Goal: Navigation & Orientation: Find specific page/section

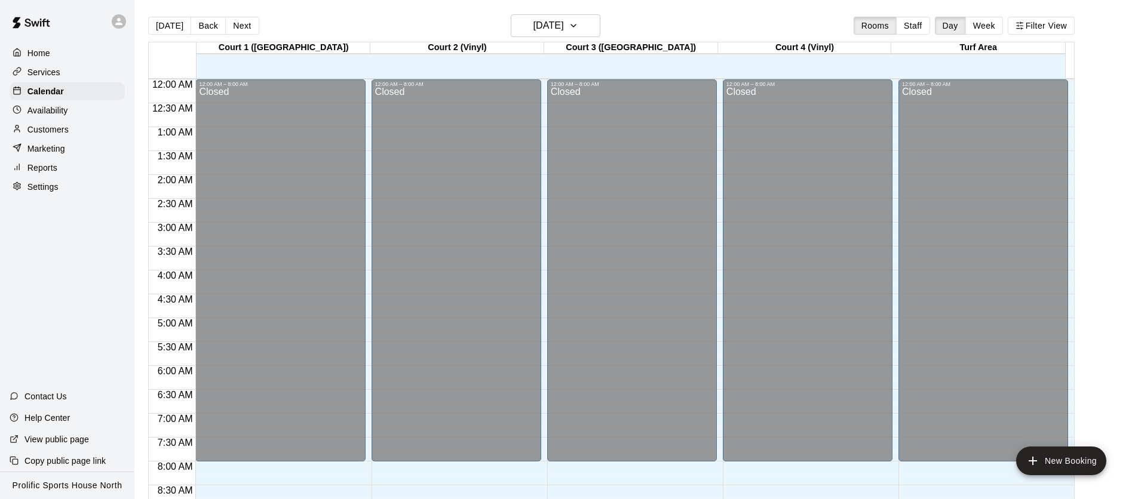
scroll to position [677, 0]
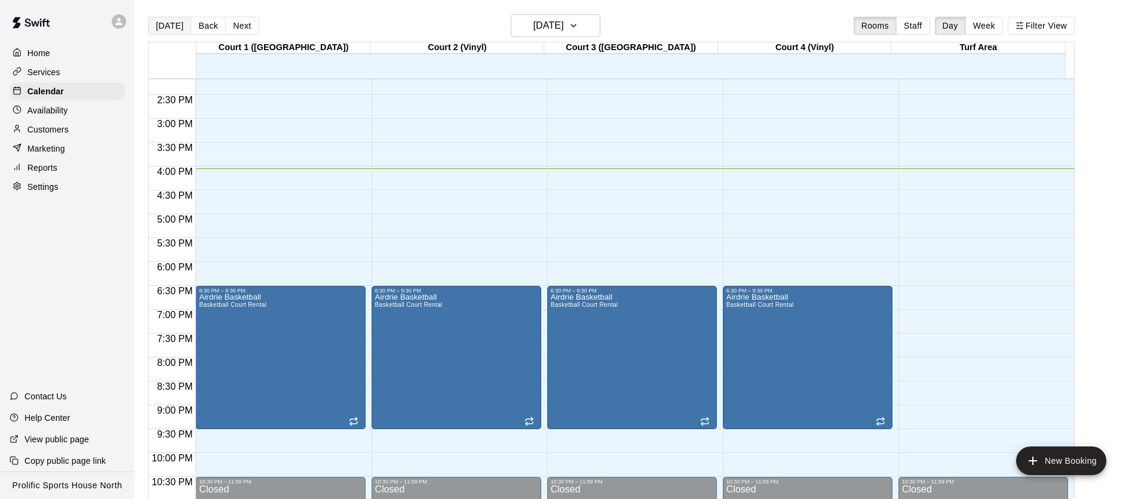
click at [173, 26] on button "[DATE]" at bounding box center [169, 26] width 43 height 18
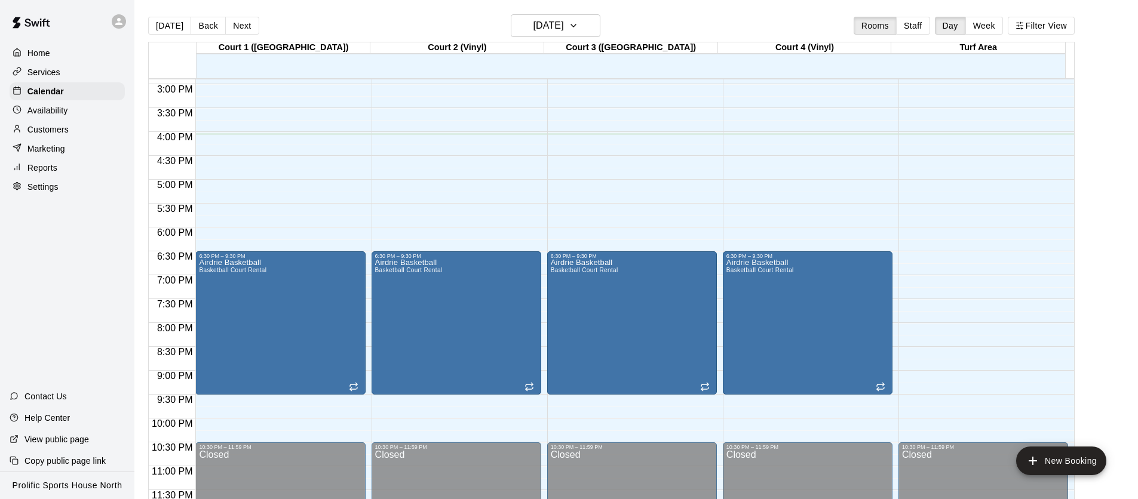
scroll to position [713, 0]
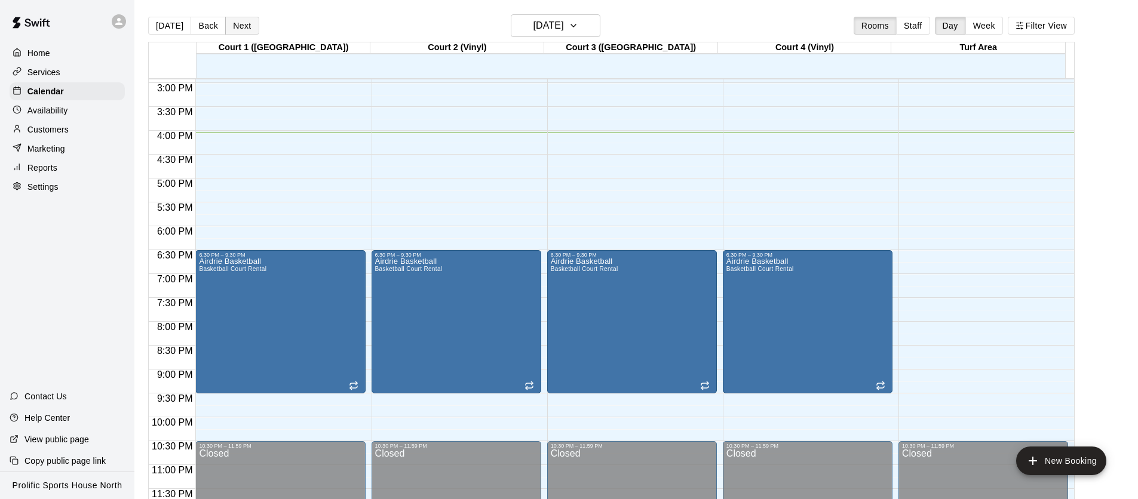
click at [243, 26] on button "Next" at bounding box center [241, 26] width 33 height 18
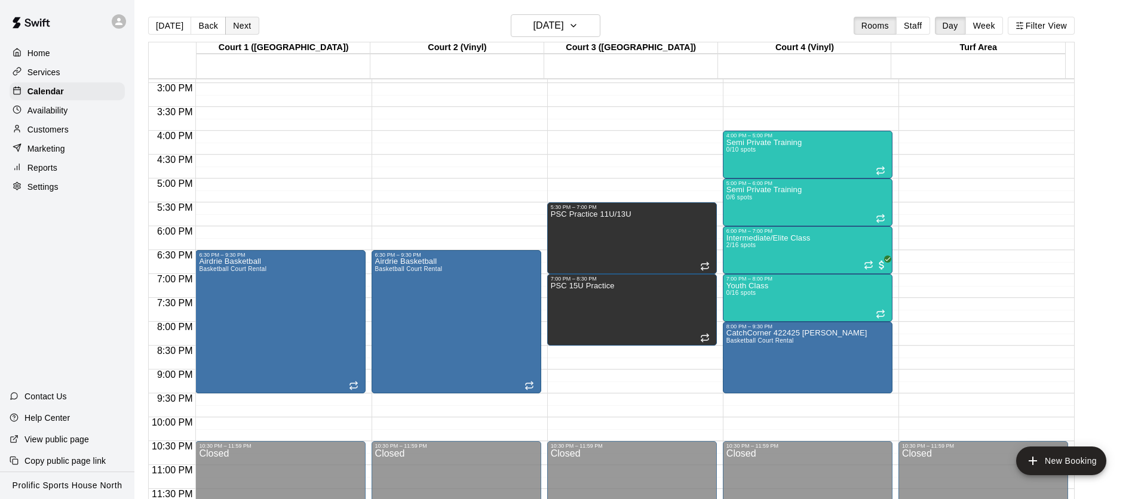
click at [243, 26] on button "Next" at bounding box center [241, 26] width 33 height 18
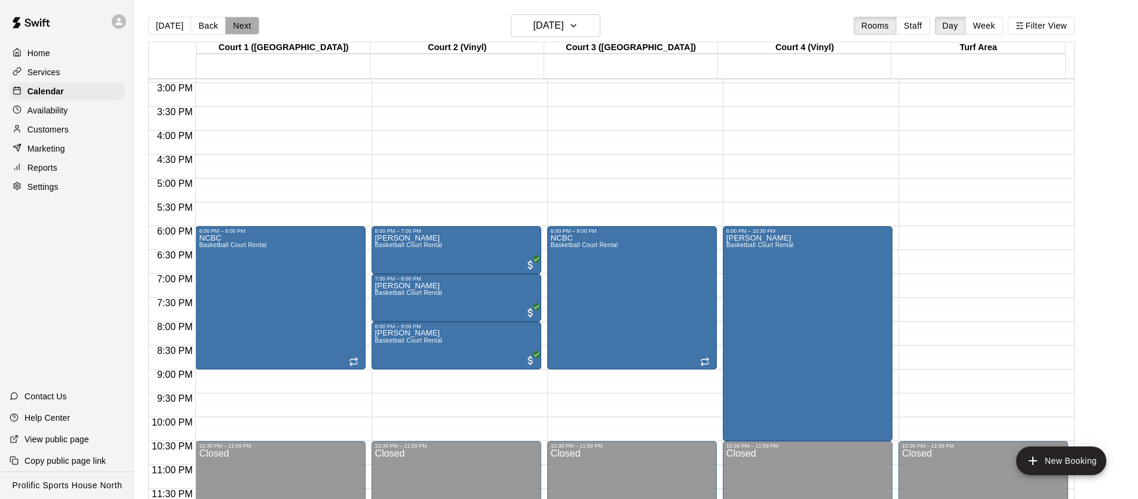
click at [243, 26] on button "Next" at bounding box center [241, 26] width 33 height 18
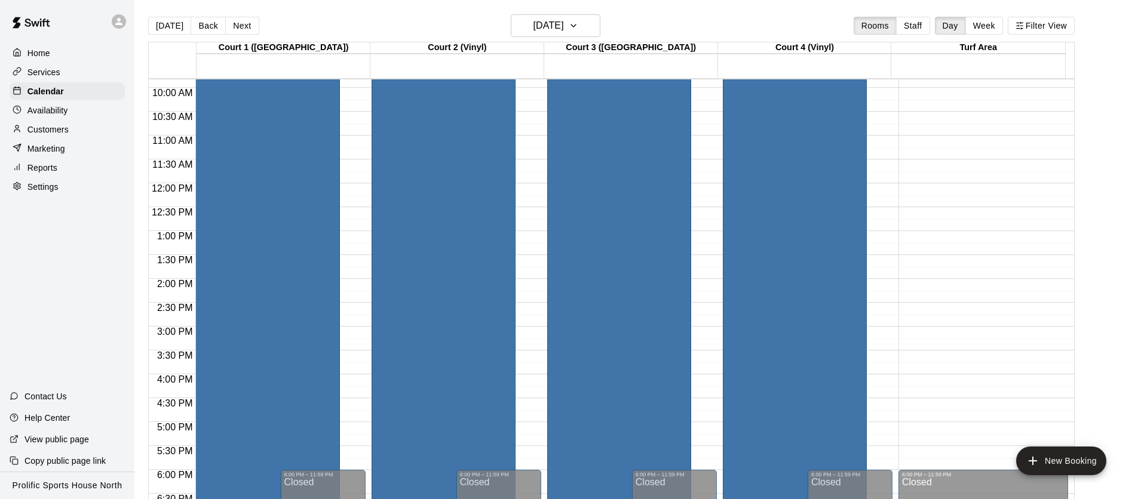
scroll to position [228, 0]
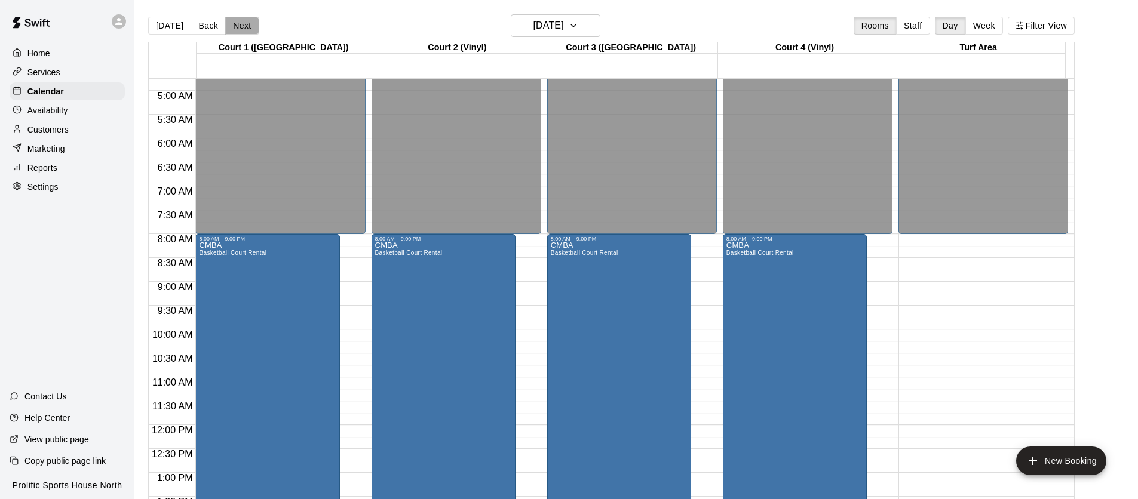
click at [240, 26] on button "Next" at bounding box center [241, 26] width 33 height 18
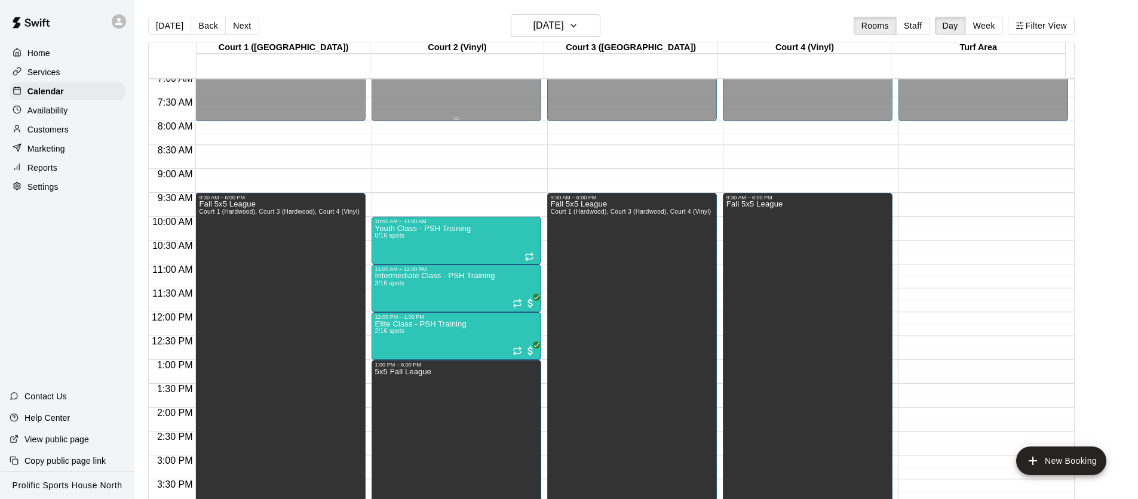
scroll to position [357, 0]
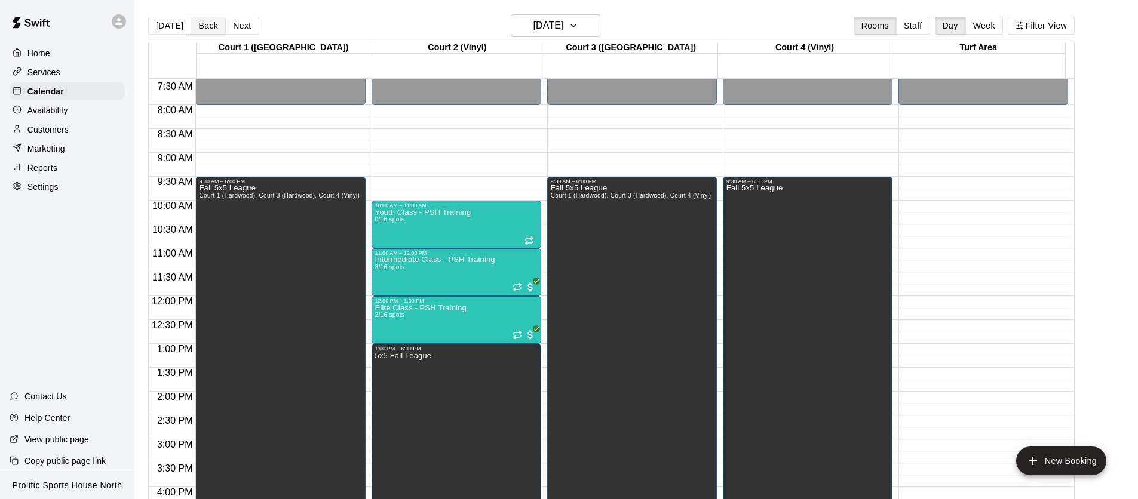
click at [193, 23] on button "Back" at bounding box center [208, 26] width 35 height 18
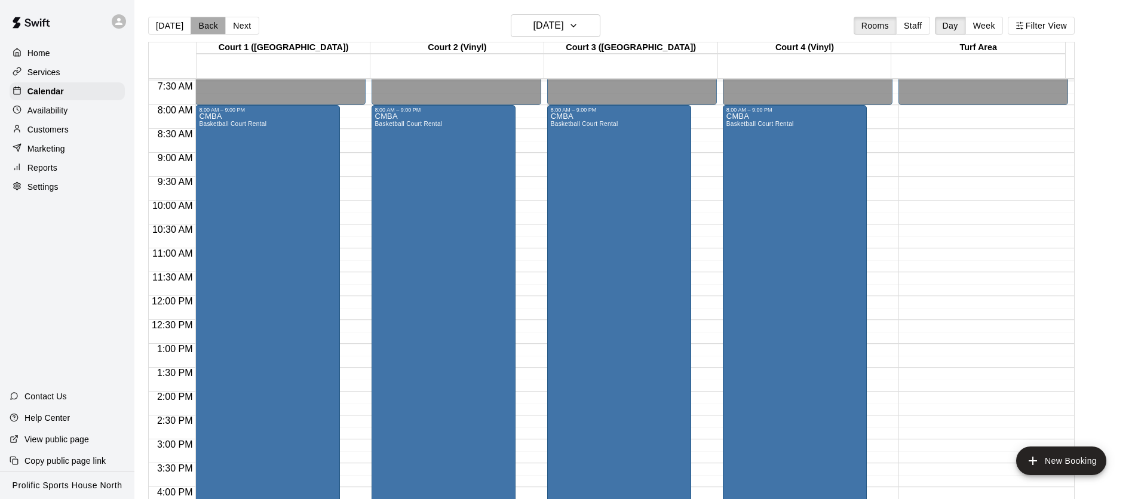
click at [199, 23] on button "Back" at bounding box center [208, 26] width 35 height 18
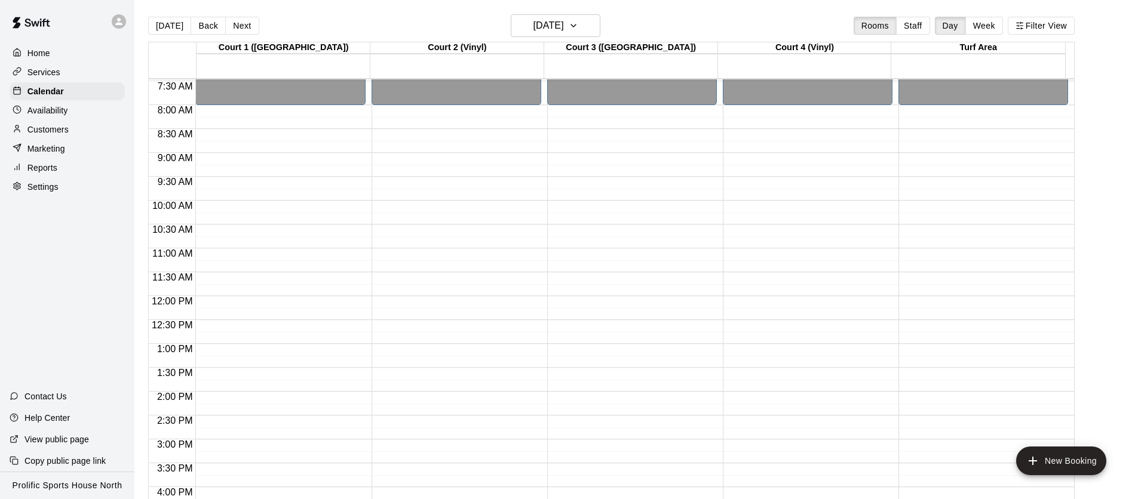
scroll to position [695, 0]
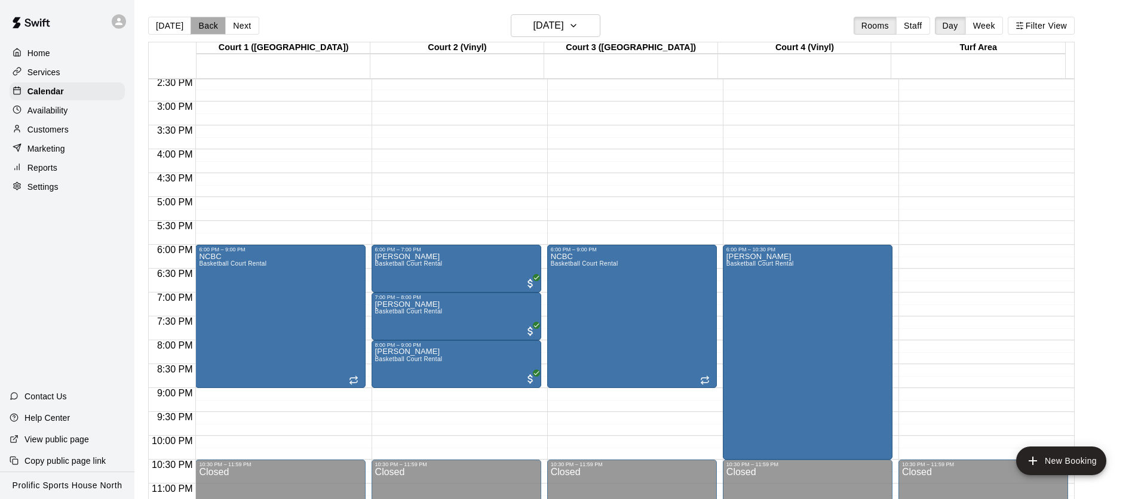
click at [204, 26] on button "Back" at bounding box center [208, 26] width 35 height 18
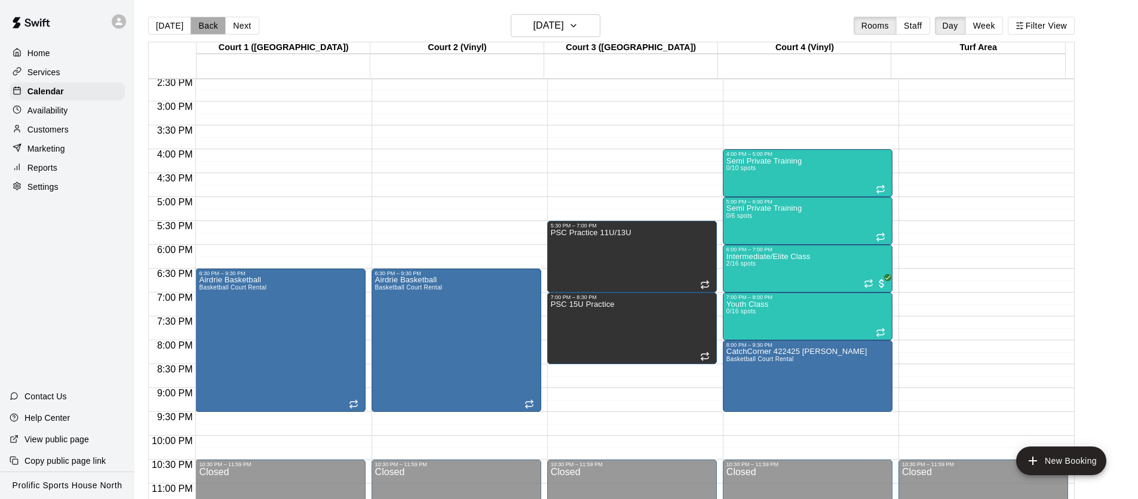
click at [206, 26] on button "Back" at bounding box center [208, 26] width 35 height 18
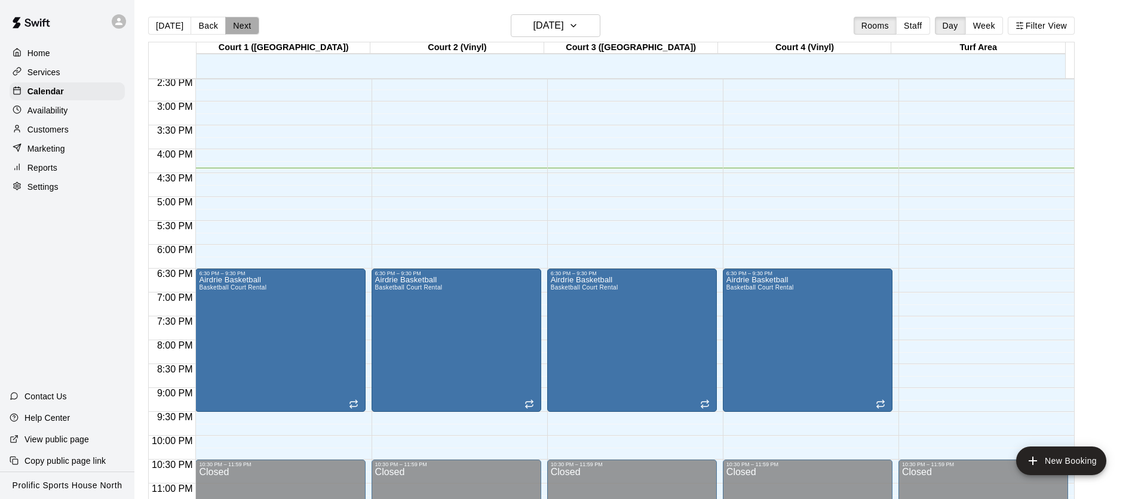
click at [236, 23] on button "Next" at bounding box center [241, 26] width 33 height 18
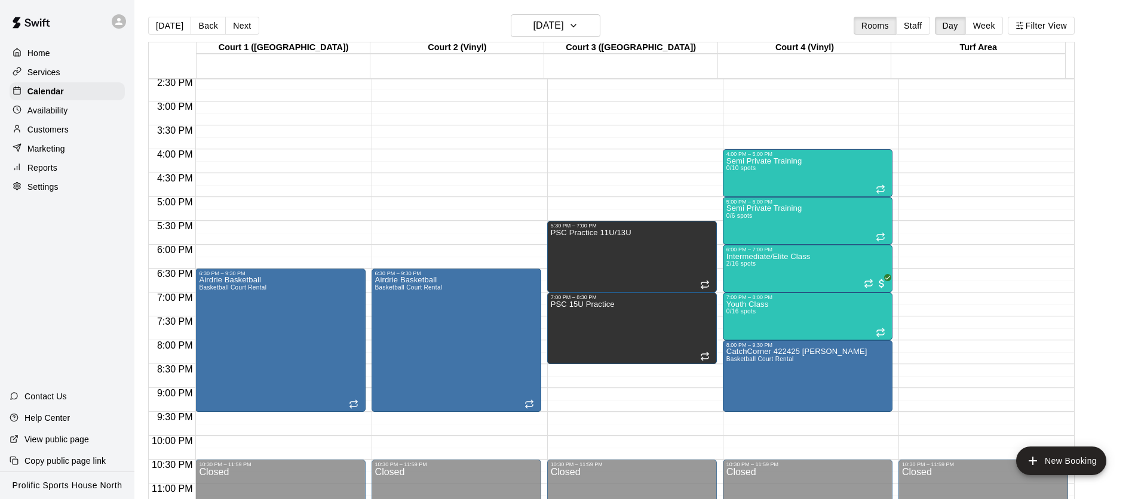
click at [236, 23] on button "Next" at bounding box center [241, 26] width 33 height 18
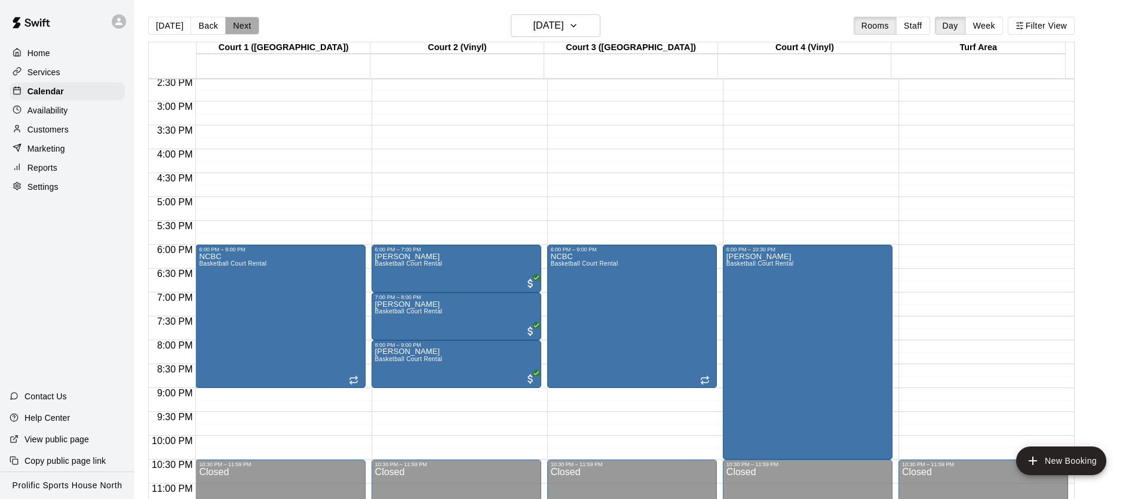
click at [237, 23] on button "Next" at bounding box center [241, 26] width 33 height 18
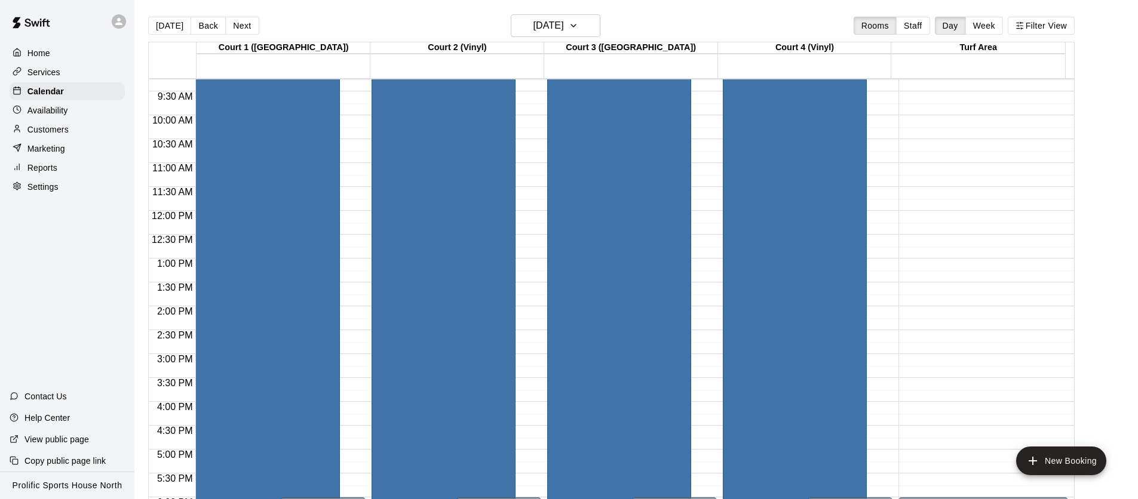
scroll to position [323, 0]
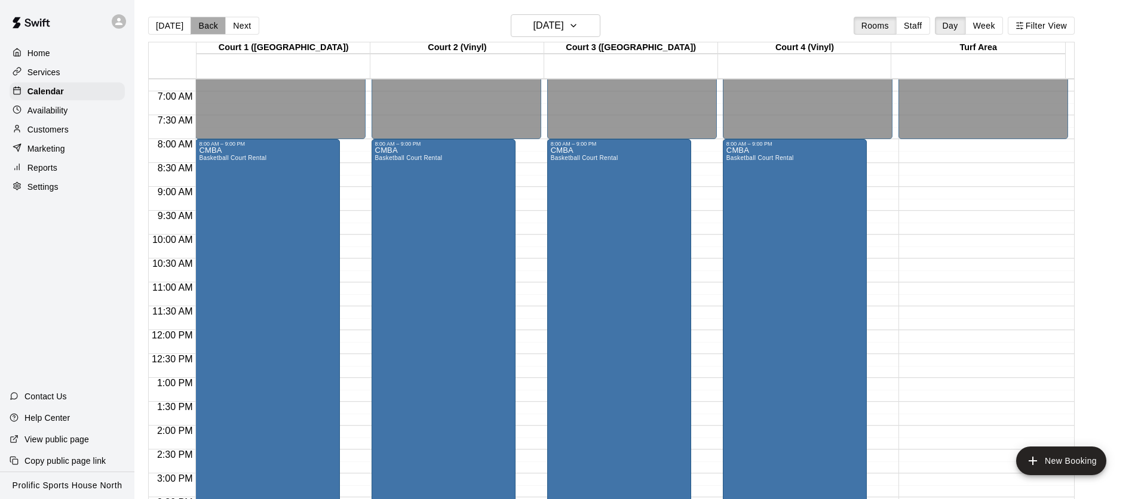
click at [204, 25] on button "Back" at bounding box center [208, 26] width 35 height 18
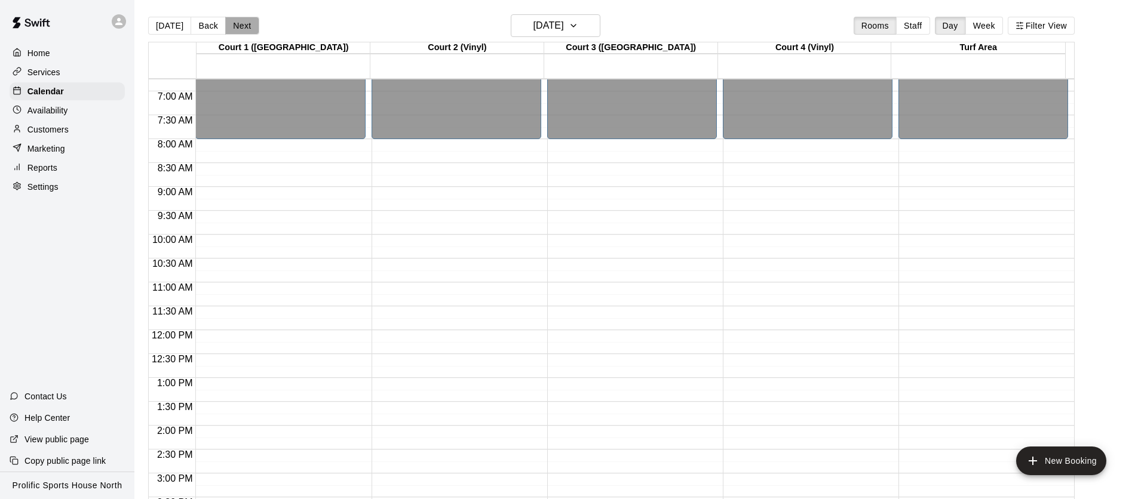
click at [232, 23] on button "Next" at bounding box center [241, 26] width 33 height 18
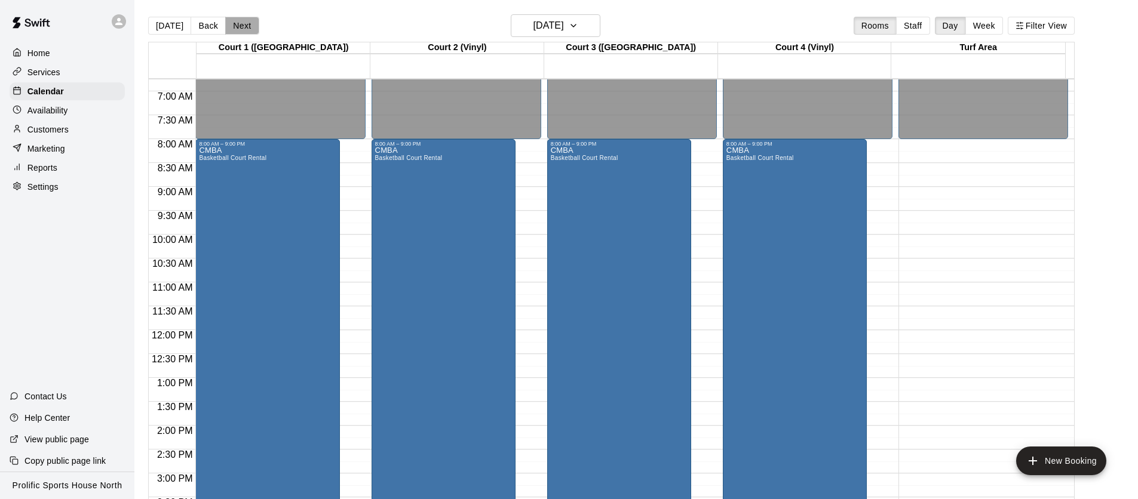
click at [232, 23] on button "Next" at bounding box center [241, 26] width 33 height 18
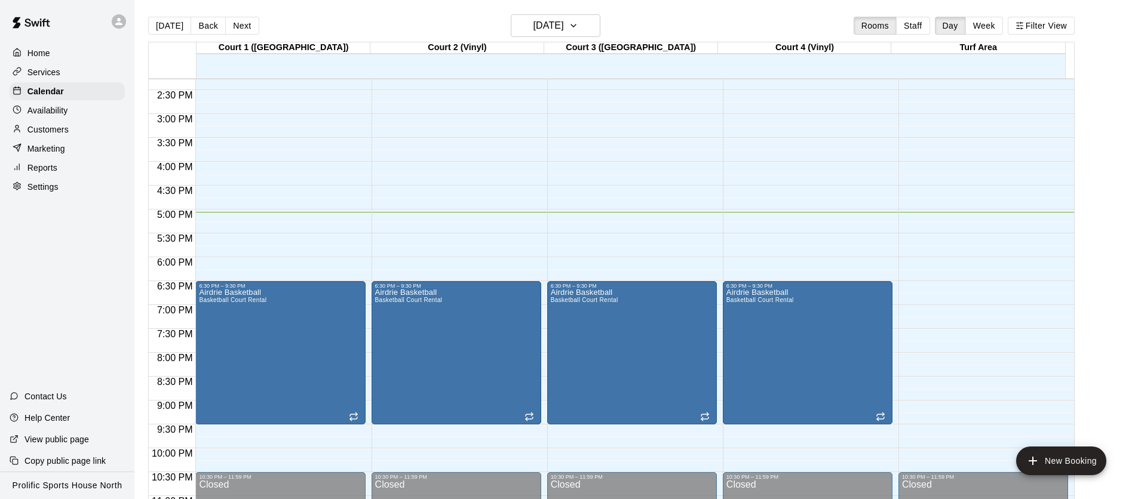
scroll to position [690, 0]
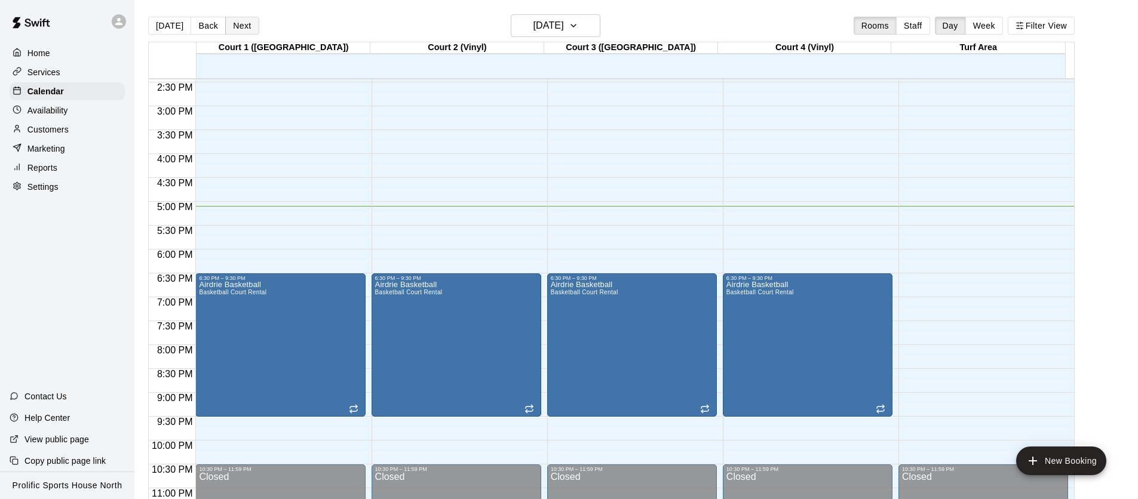
click at [246, 22] on button "Next" at bounding box center [241, 26] width 33 height 18
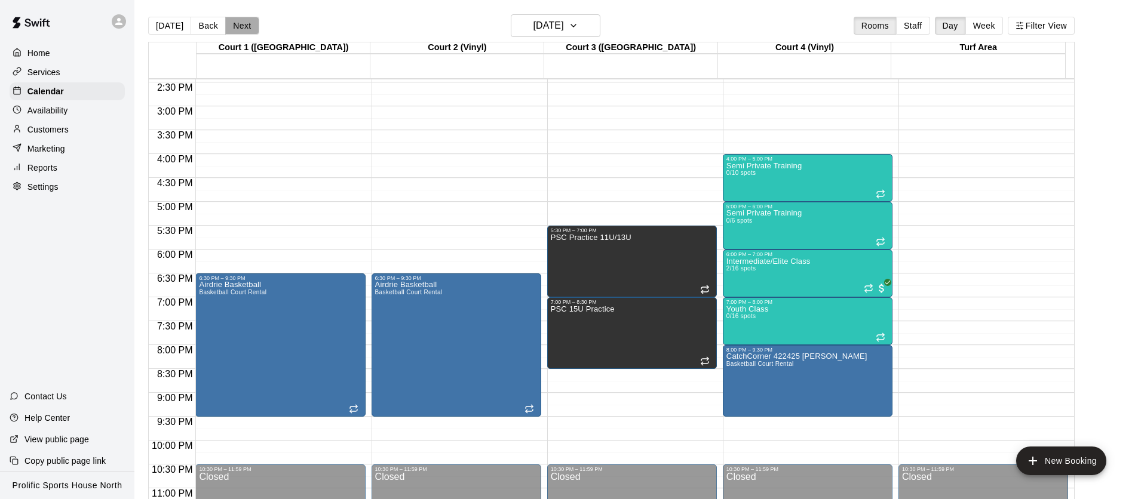
click at [232, 23] on button "Next" at bounding box center [241, 26] width 33 height 18
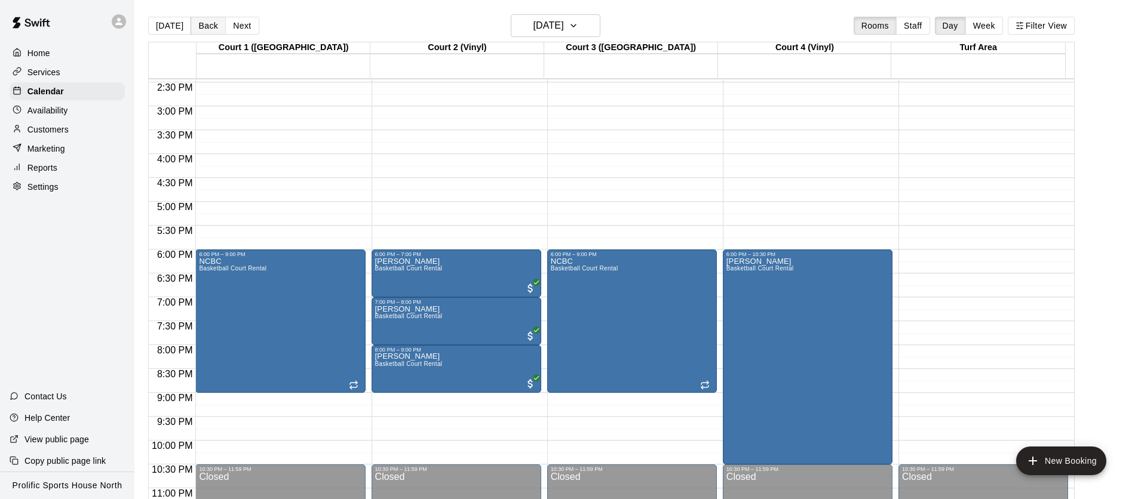
click at [205, 26] on button "Back" at bounding box center [208, 26] width 35 height 18
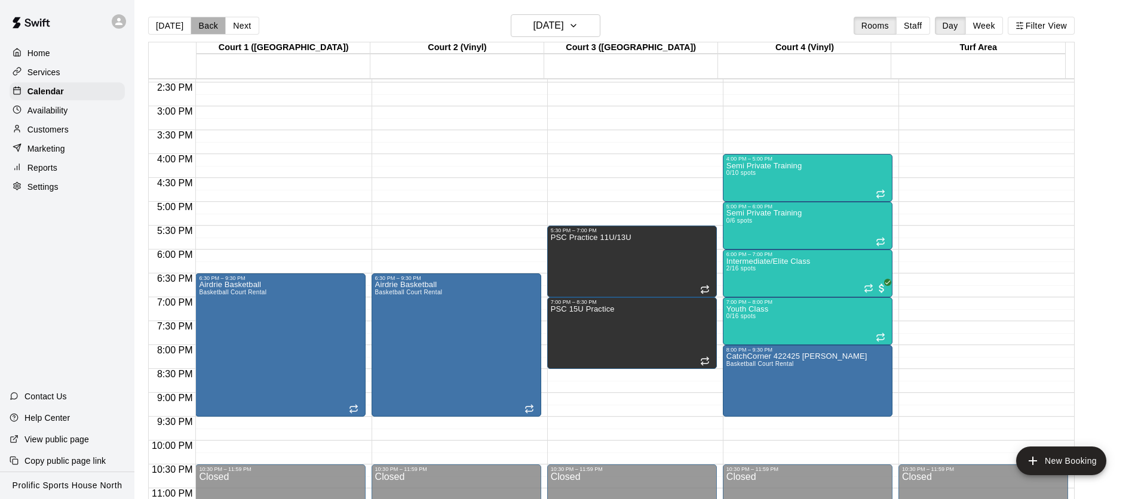
click at [205, 25] on button "Back" at bounding box center [208, 26] width 35 height 18
